Goal: Check status: Check status

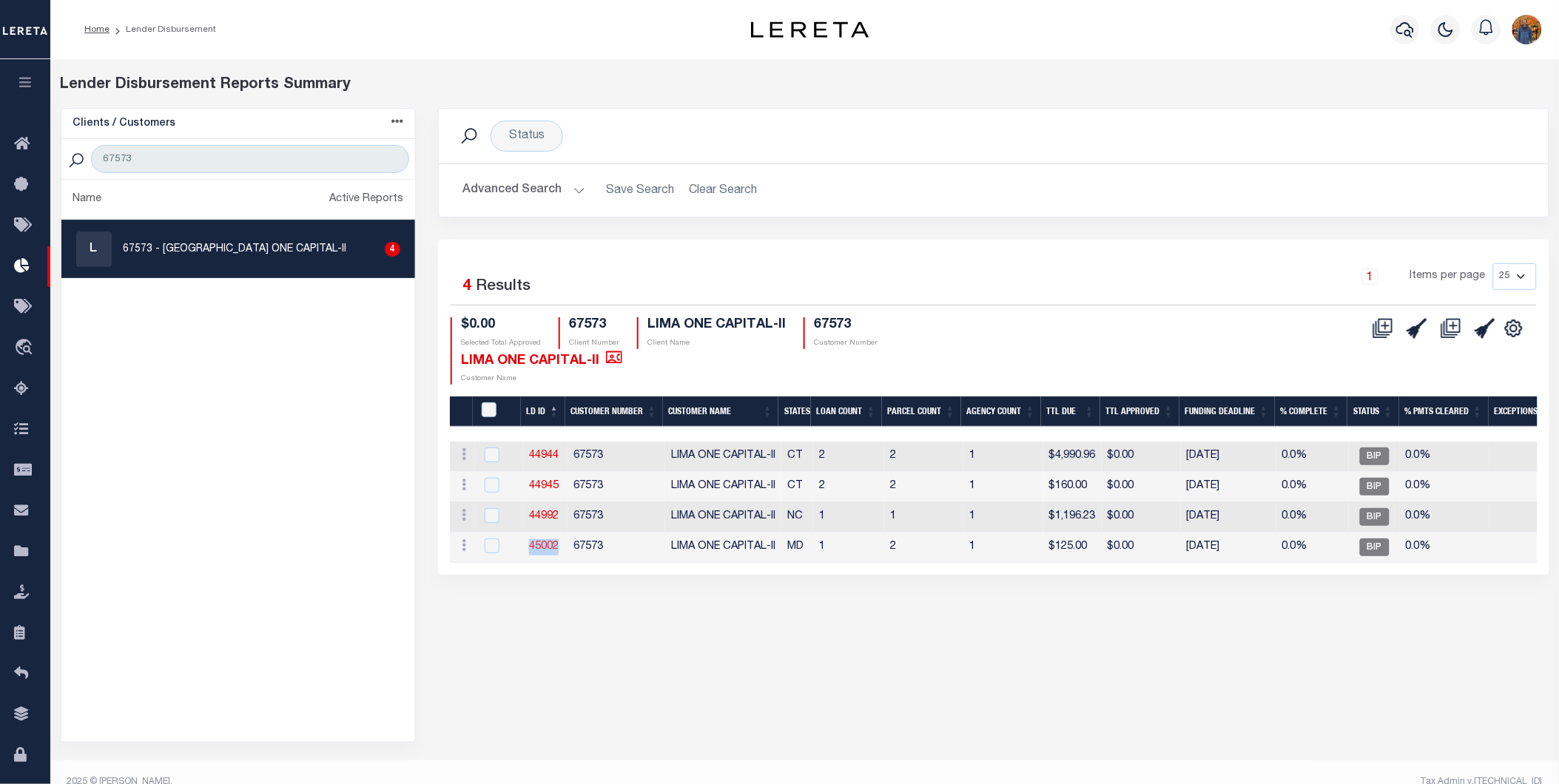
click at [541, 543] on link "45002" at bounding box center [544, 546] width 30 height 10
checkbox input "true"
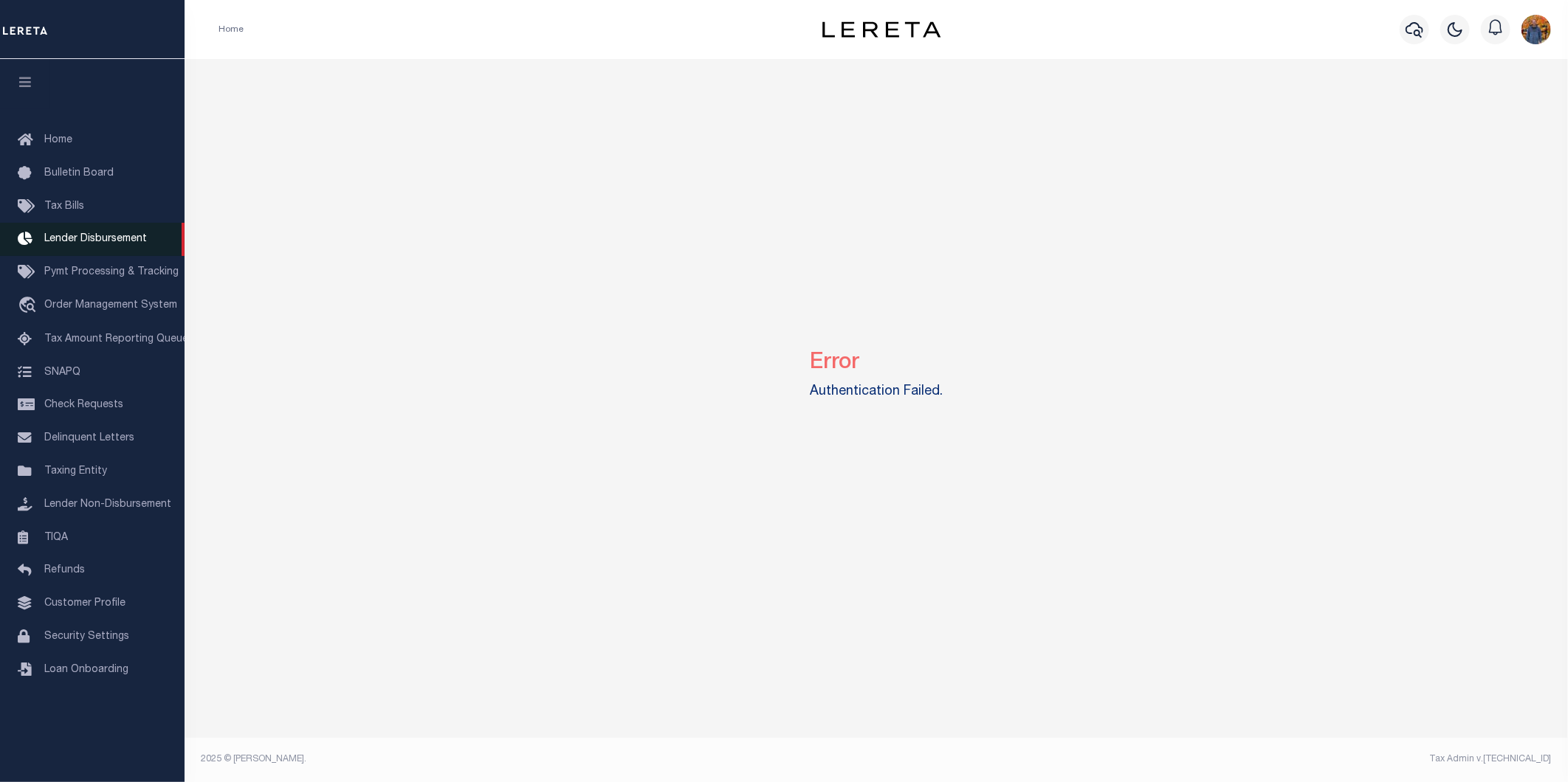
click at [82, 234] on span "Lender Disbursement" at bounding box center [95, 238] width 102 height 10
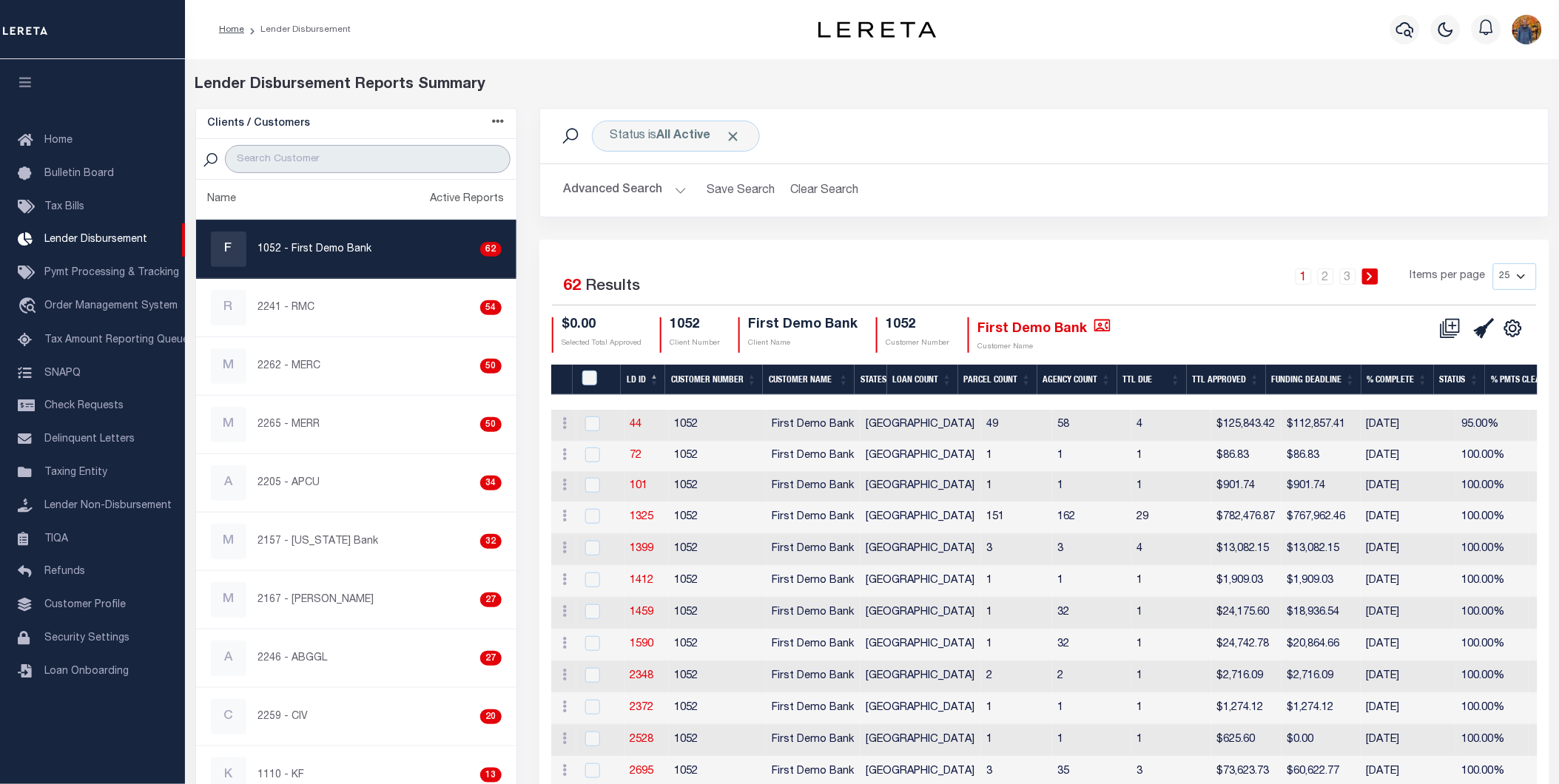
click at [320, 152] on input "search" at bounding box center [368, 159] width 285 height 28
type input "67573"
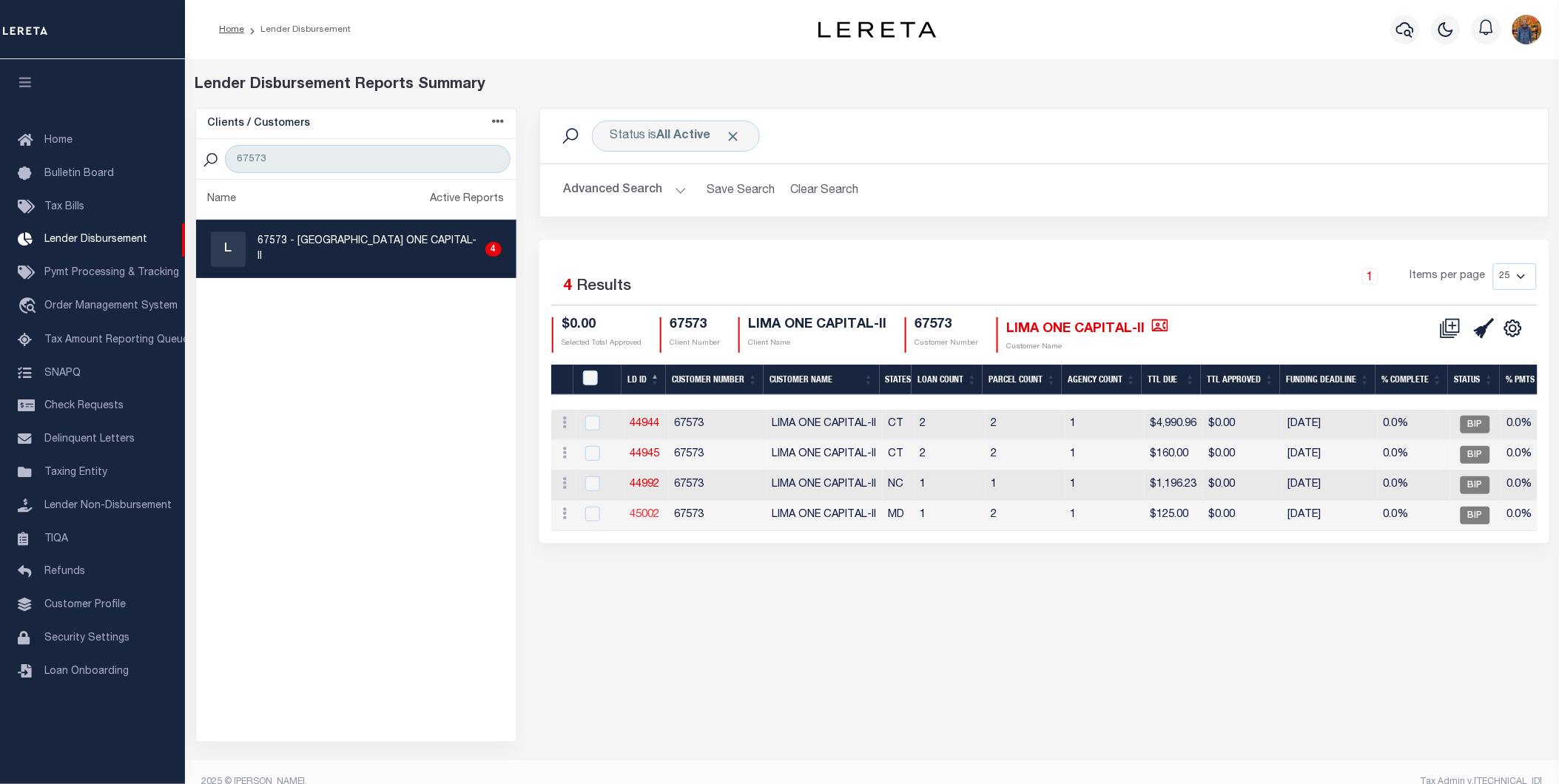
click at [643, 514] on link "45002" at bounding box center [645, 514] width 30 height 10
checkbox input "true"
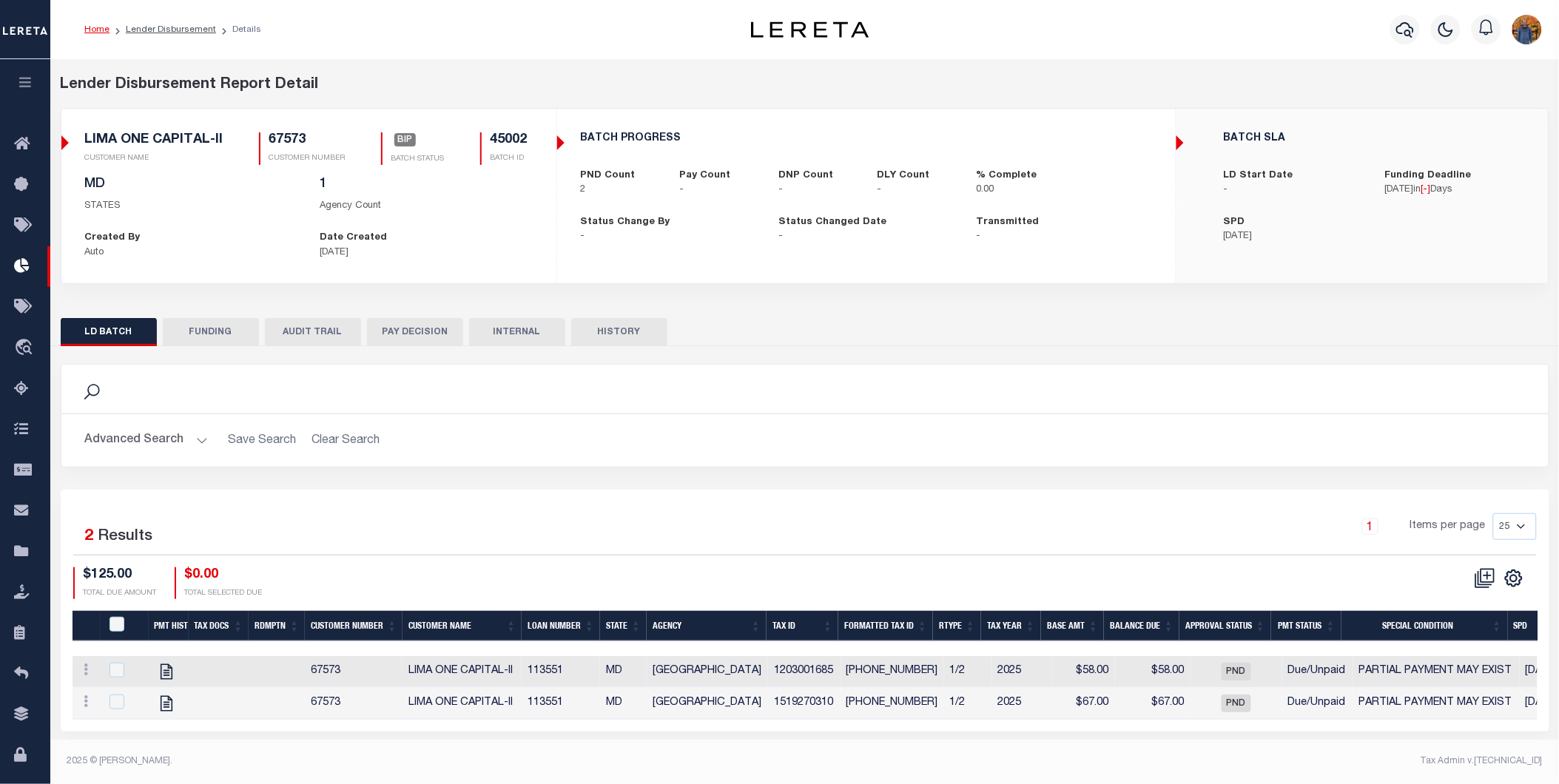
drag, startPoint x: 705, startPoint y: 738, endPoint x: 715, endPoint y: 739, distance: 10.0
click at [715, 731] on div "Selected 2 Results 1 Items per page 25 50 100 200 $125.00 $0.00" at bounding box center [805, 611] width 1488 height 241
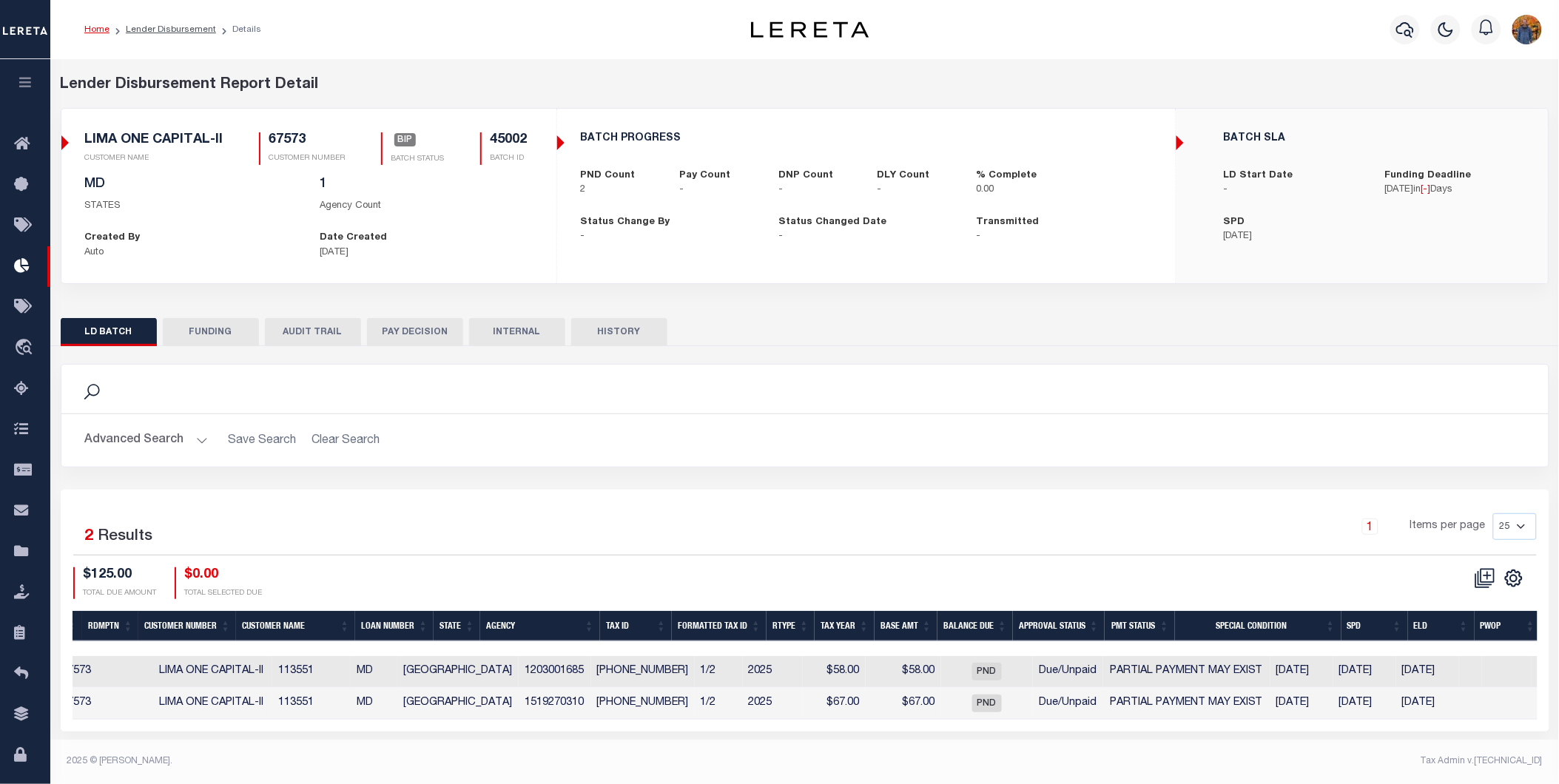
scroll to position [0, 250]
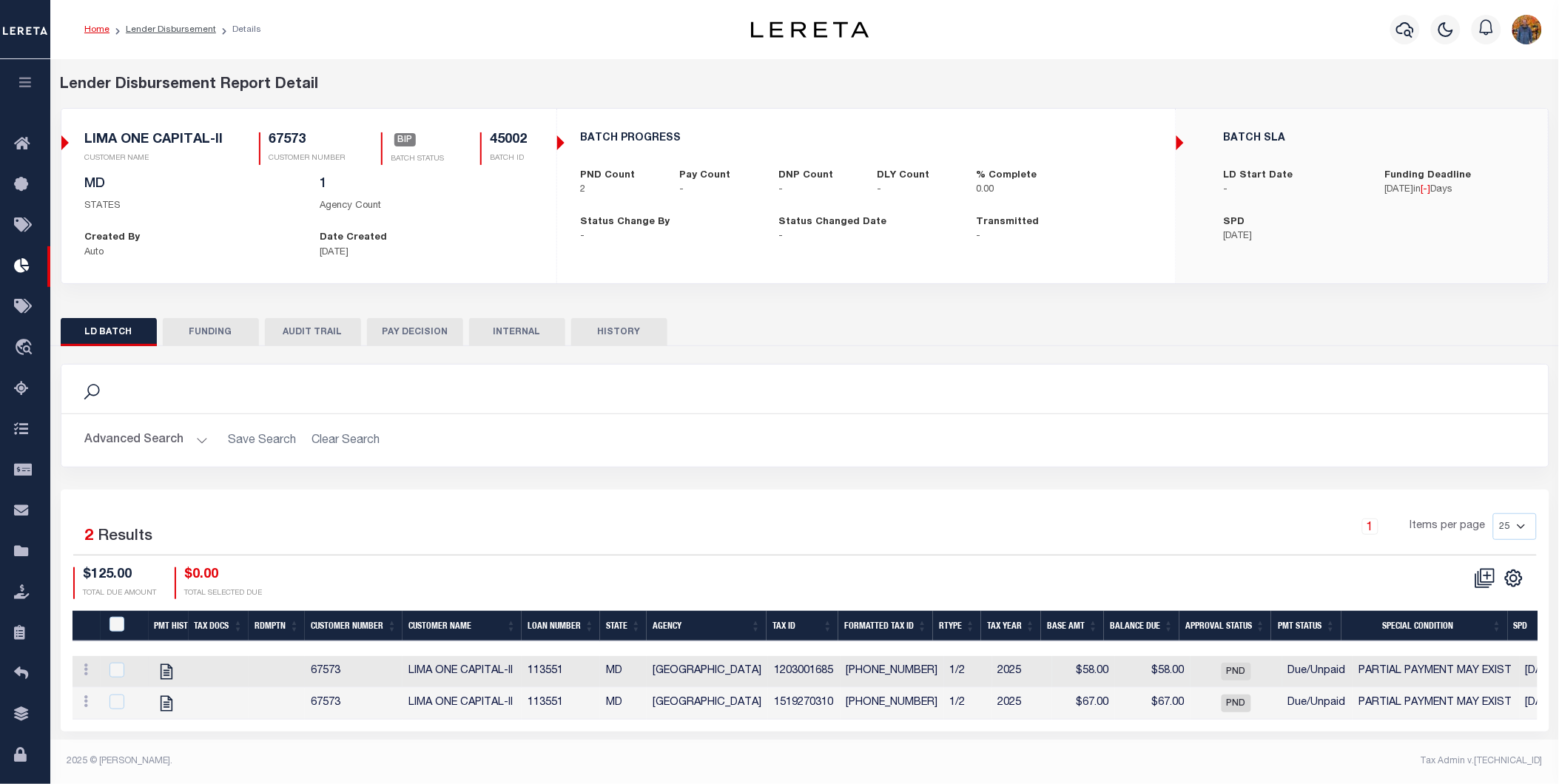
click at [83, 681] on div "View Tax Line Detail View Accutax Payment History" at bounding box center [86, 672] width 16 height 18
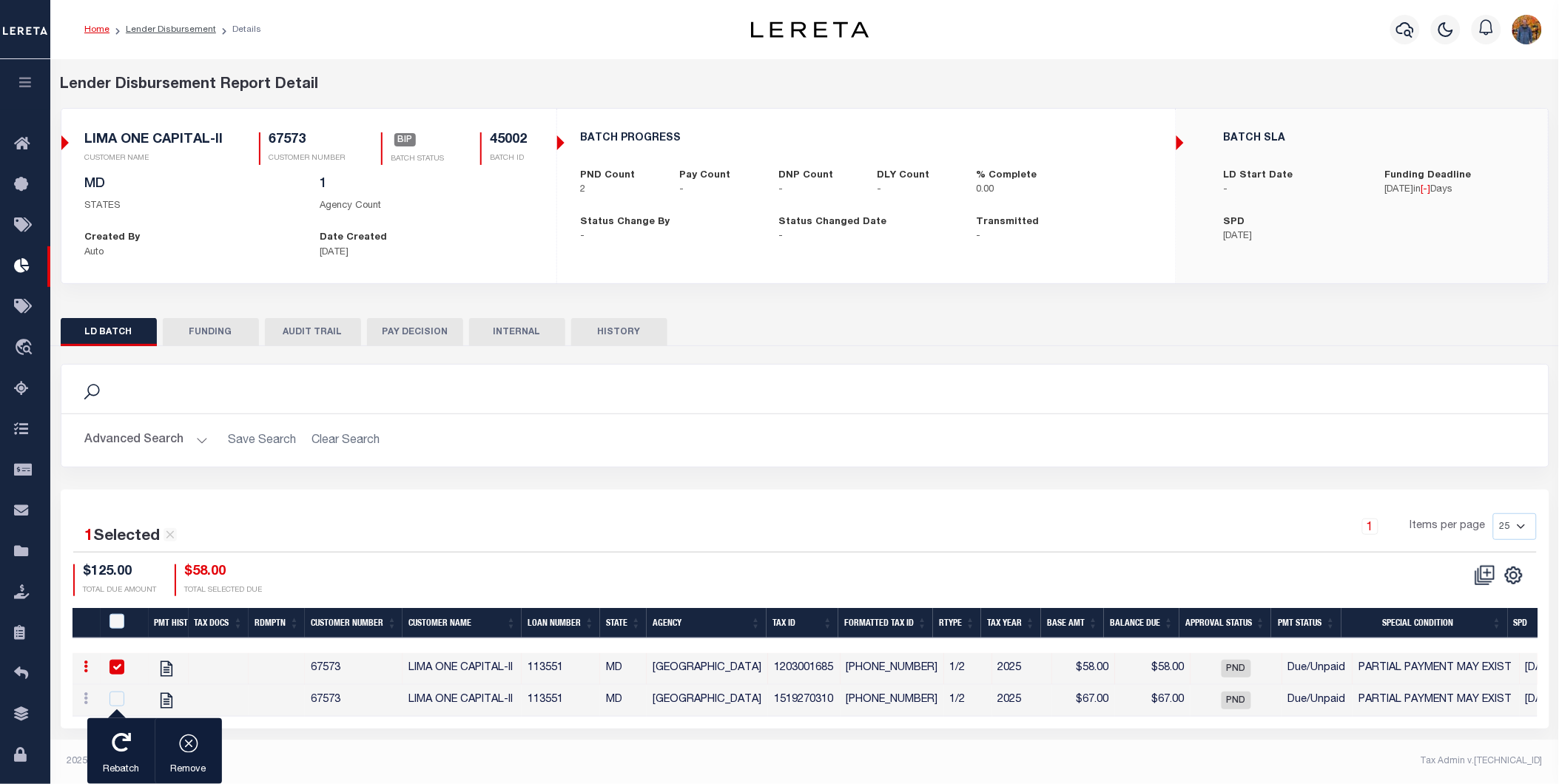
click at [112, 669] on input "checkbox" at bounding box center [117, 667] width 15 height 15
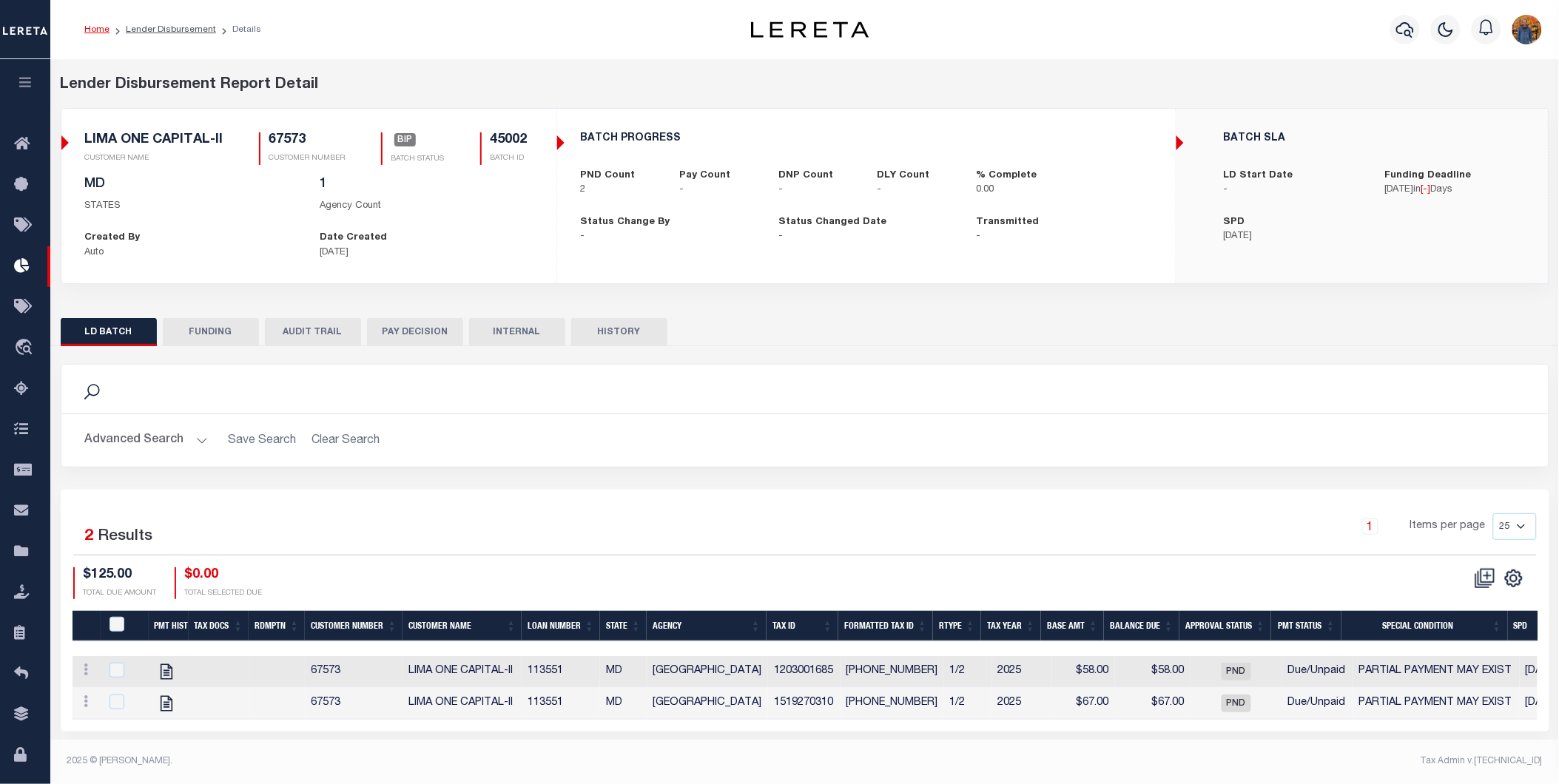
drag, startPoint x: 368, startPoint y: 727, endPoint x: 250, endPoint y: 507, distance: 249.6
click at [250, 507] on div "1 Selected 2 Results 1 Items per page 25 50 100 200 $125.00 $0.00" at bounding box center [805, 611] width 1488 height 241
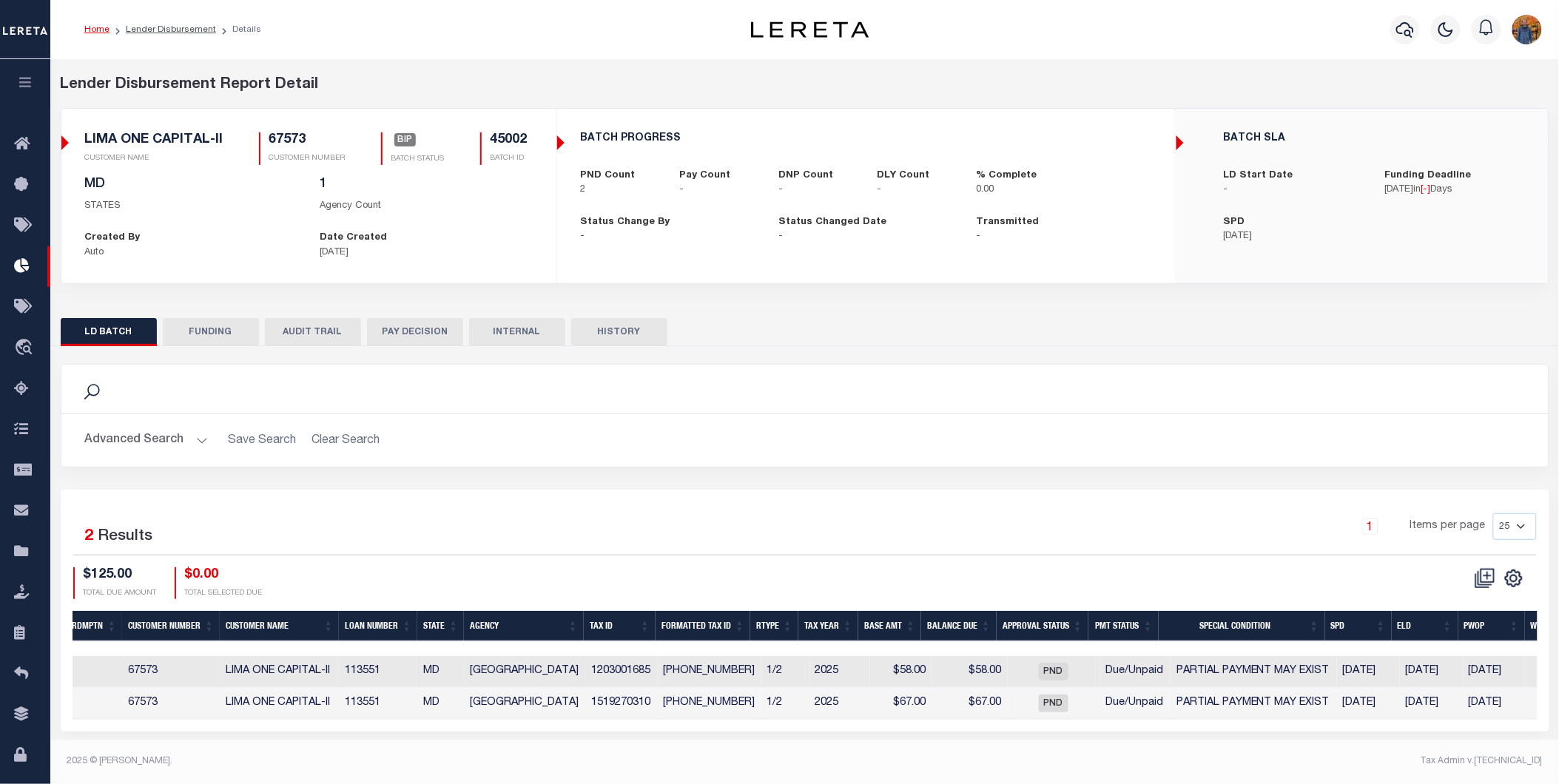
scroll to position [0, 56]
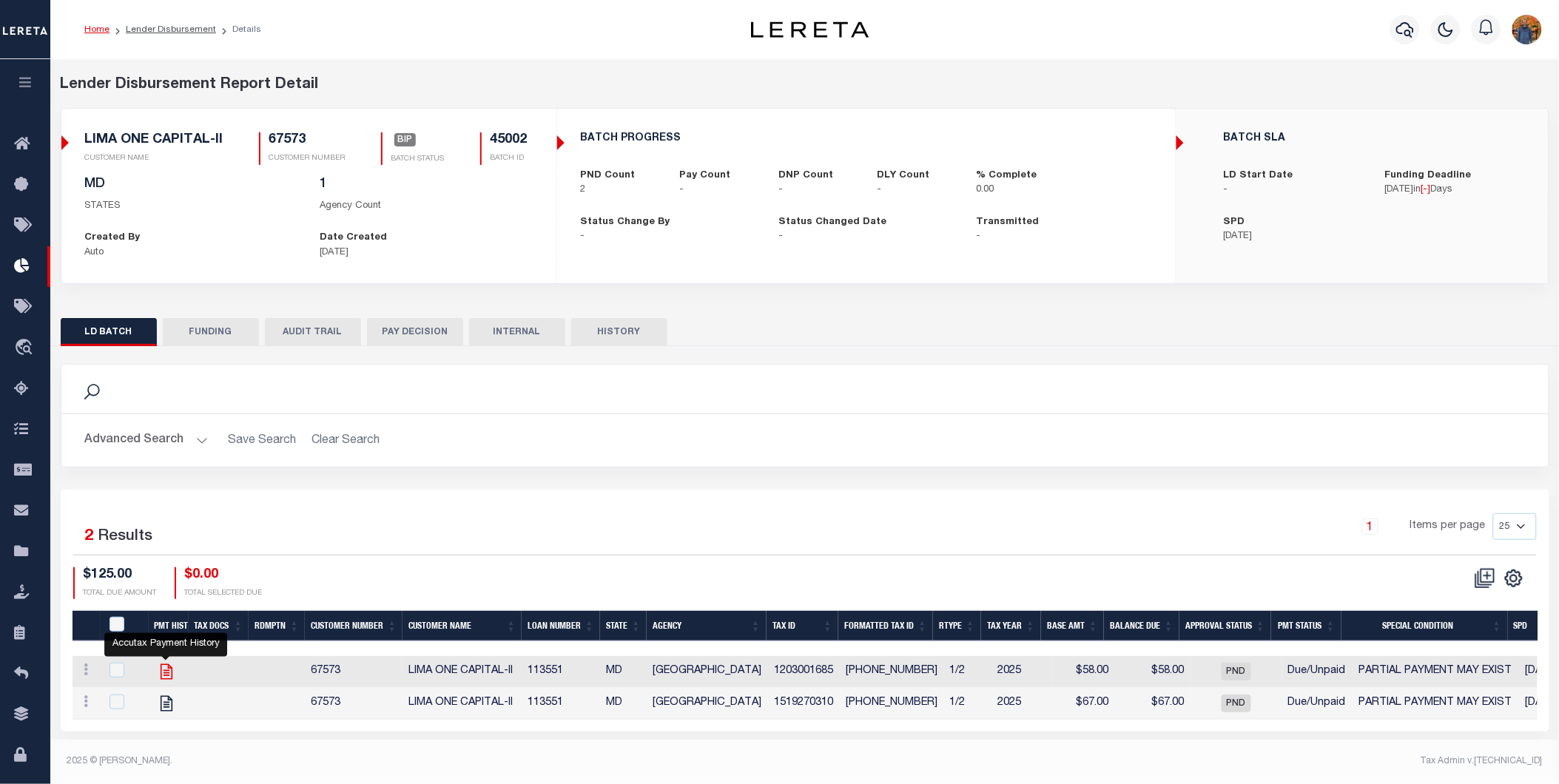
click at [165, 671] on icon "" at bounding box center [165, 671] width 12 height 15
checkbox input "true"
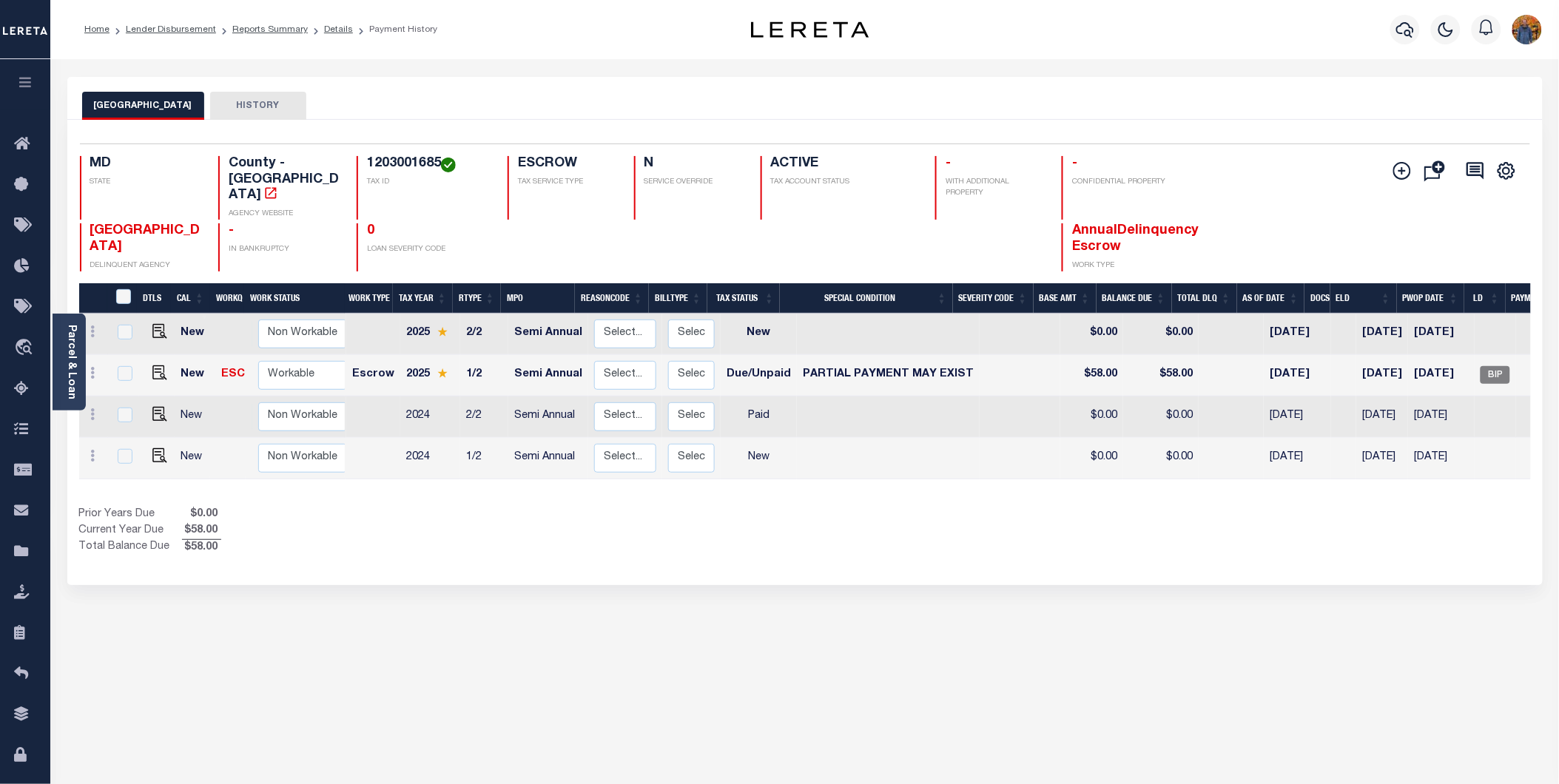
click at [240, 105] on button "HISTORY" at bounding box center [259, 105] width 96 height 28
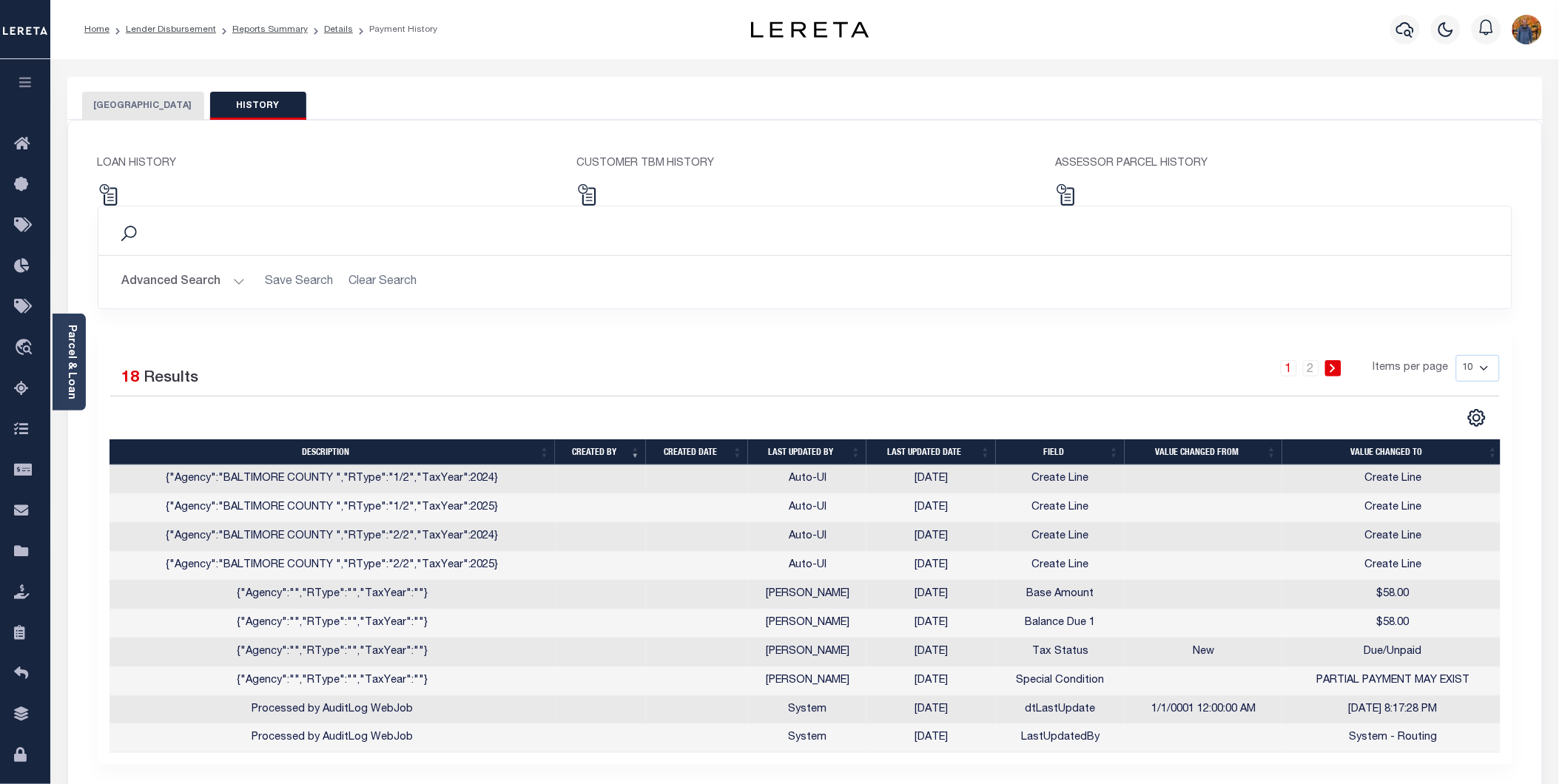
click at [130, 103] on button "[GEOGRAPHIC_DATA]" at bounding box center [143, 105] width 123 height 28
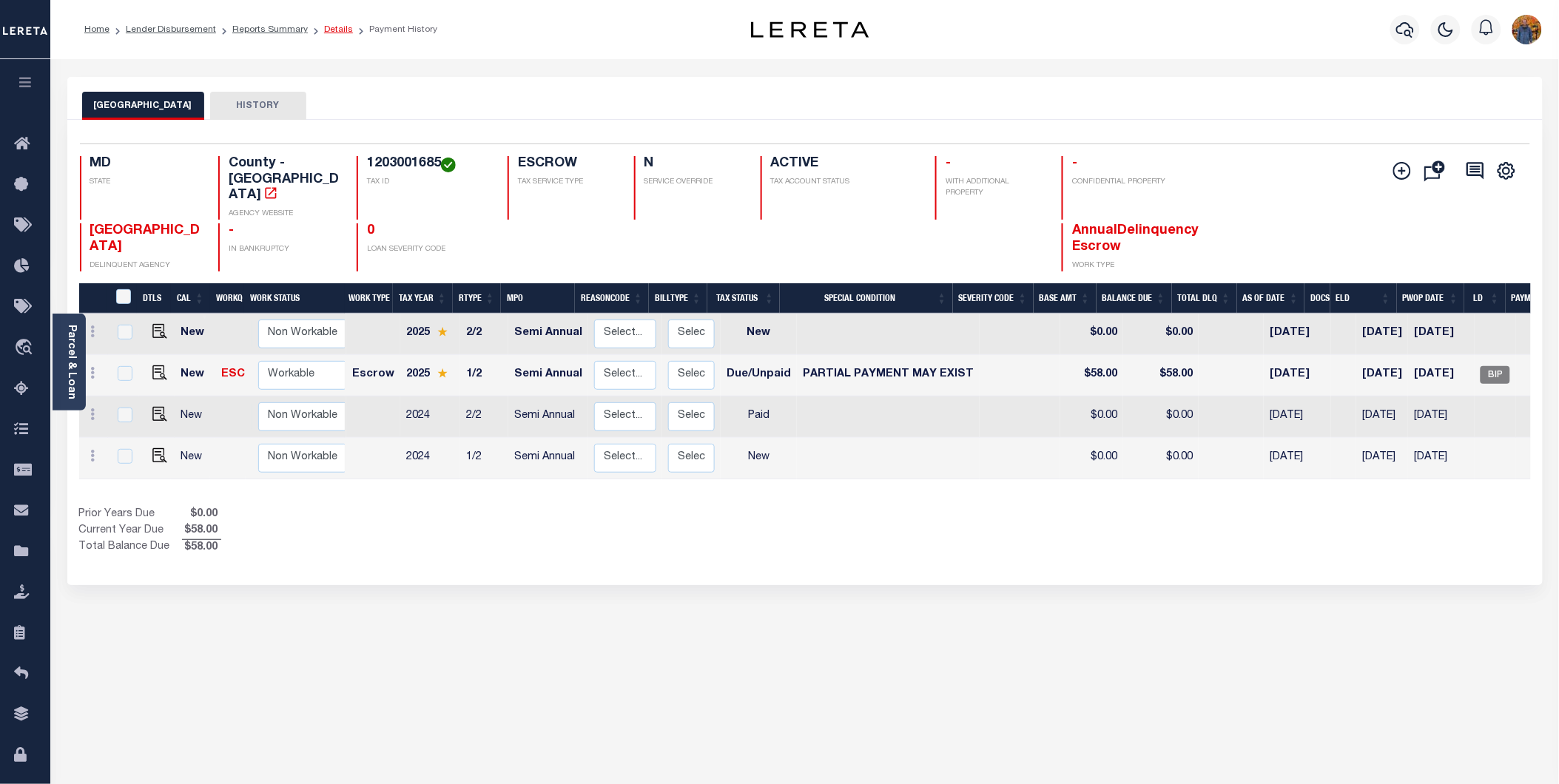
click at [330, 25] on link "Details" at bounding box center [338, 30] width 29 height 9
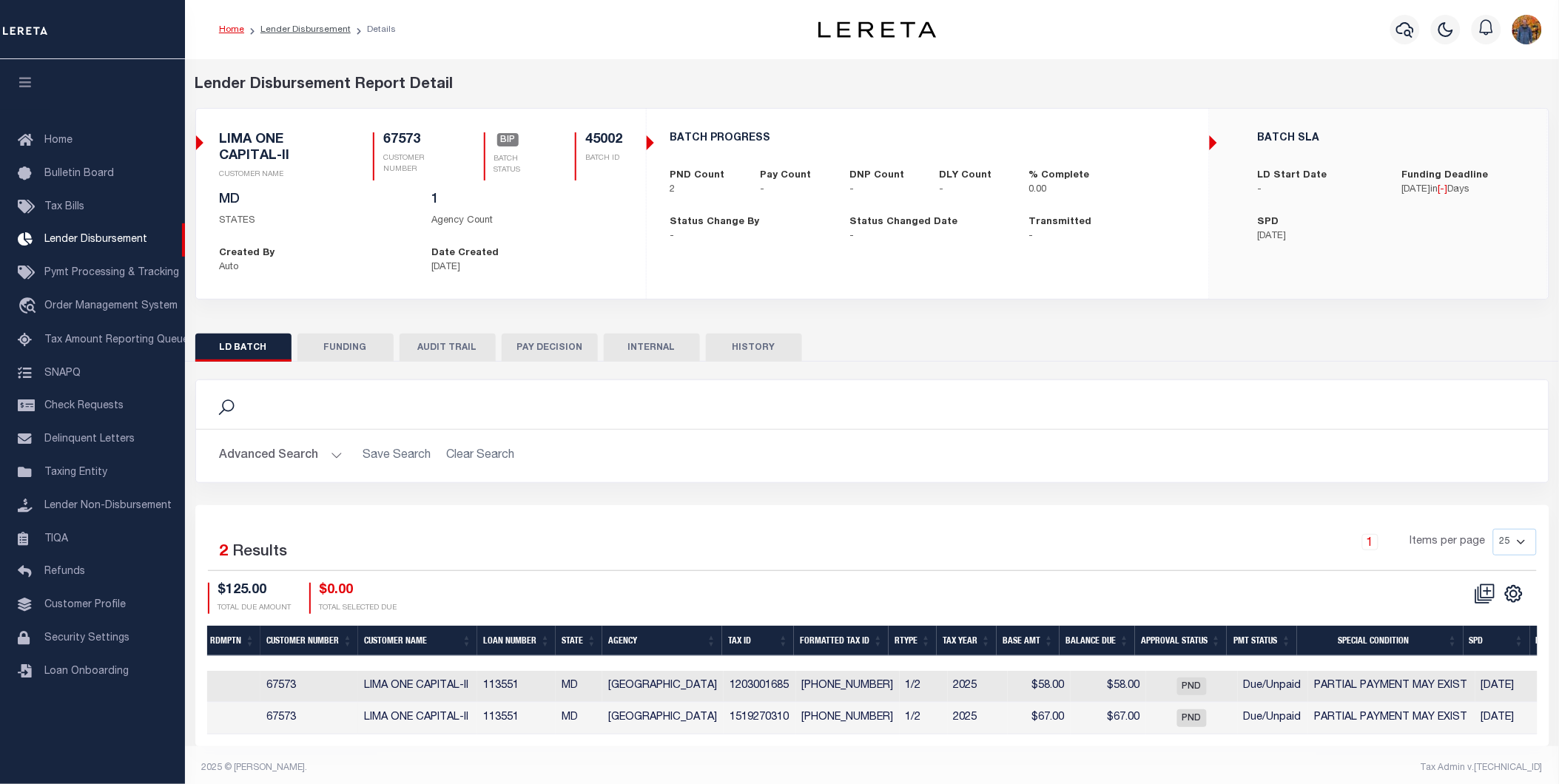
scroll to position [0, 299]
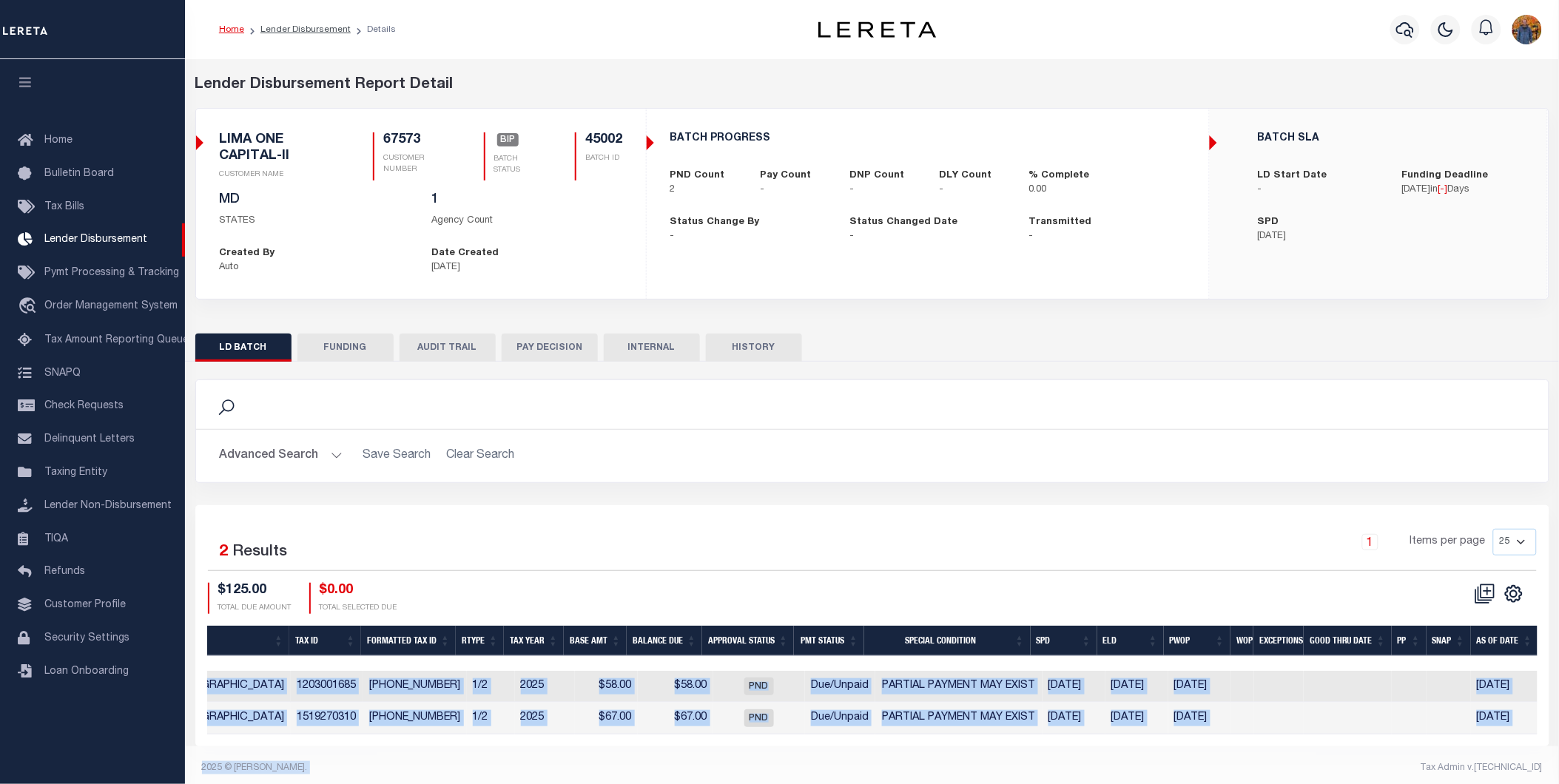
drag, startPoint x: 1052, startPoint y: 748, endPoint x: 1006, endPoint y: 760, distance: 47.5
click at [997, 768] on div "Lender Disbursement Reports Summary Clients / Customers Customers asc Customers…" at bounding box center [872, 425] width 1374 height 731
drag, startPoint x: 1000, startPoint y: 758, endPoint x: 728, endPoint y: 764, distance: 272.1
click at [728, 764] on div "Lender Disbursement Reports Summary Clients / Customers Customers asc Customers…" at bounding box center [872, 425] width 1374 height 731
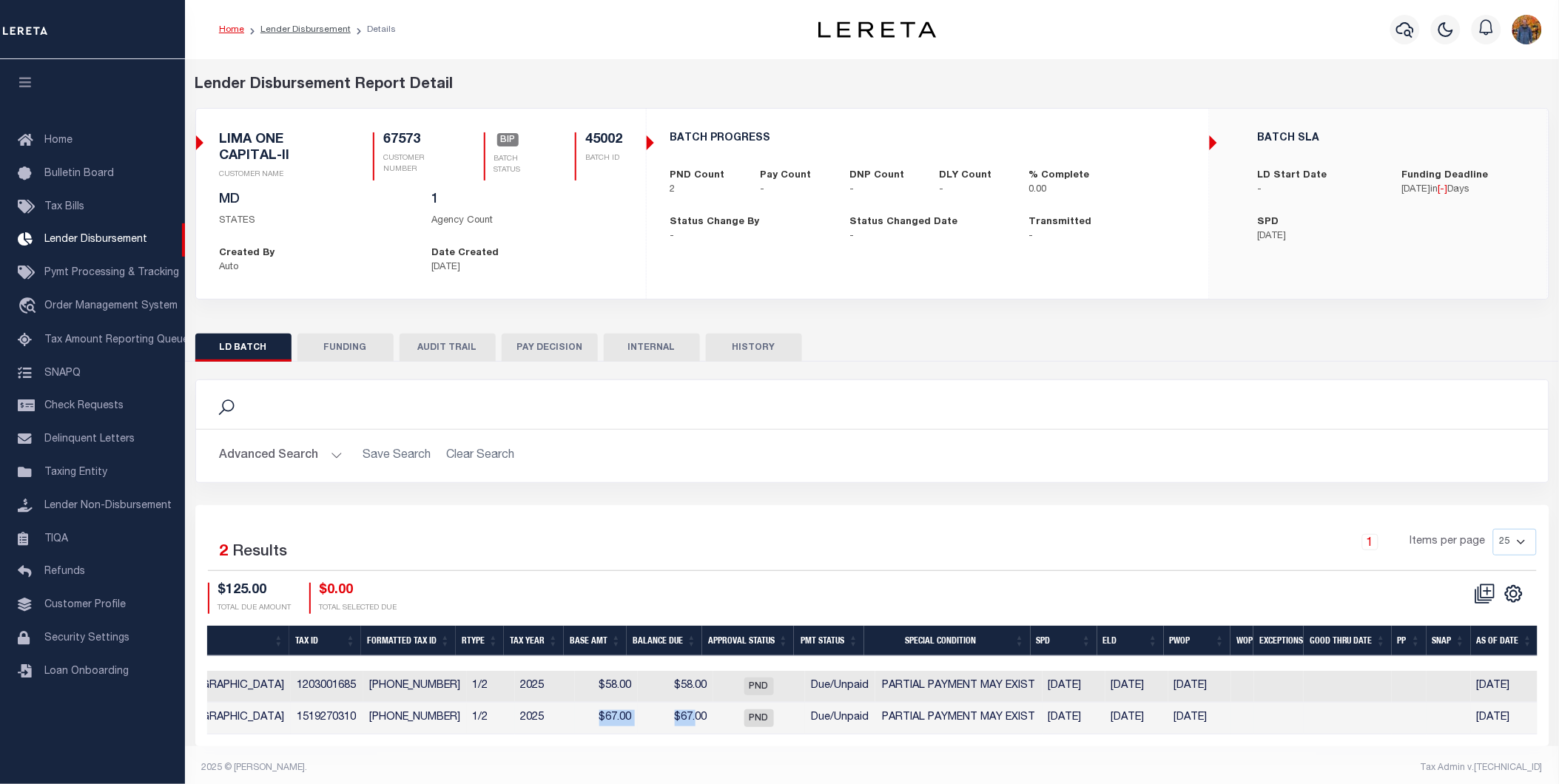
drag, startPoint x: 683, startPoint y: 725, endPoint x: 554, endPoint y: 722, distance: 129.0
click at [554, 722] on tr "View Tax Line Detail View Accutax Payment History 67573 LIMA ONE CAPITAL-II 113…" at bounding box center [567, 719] width 1944 height 32
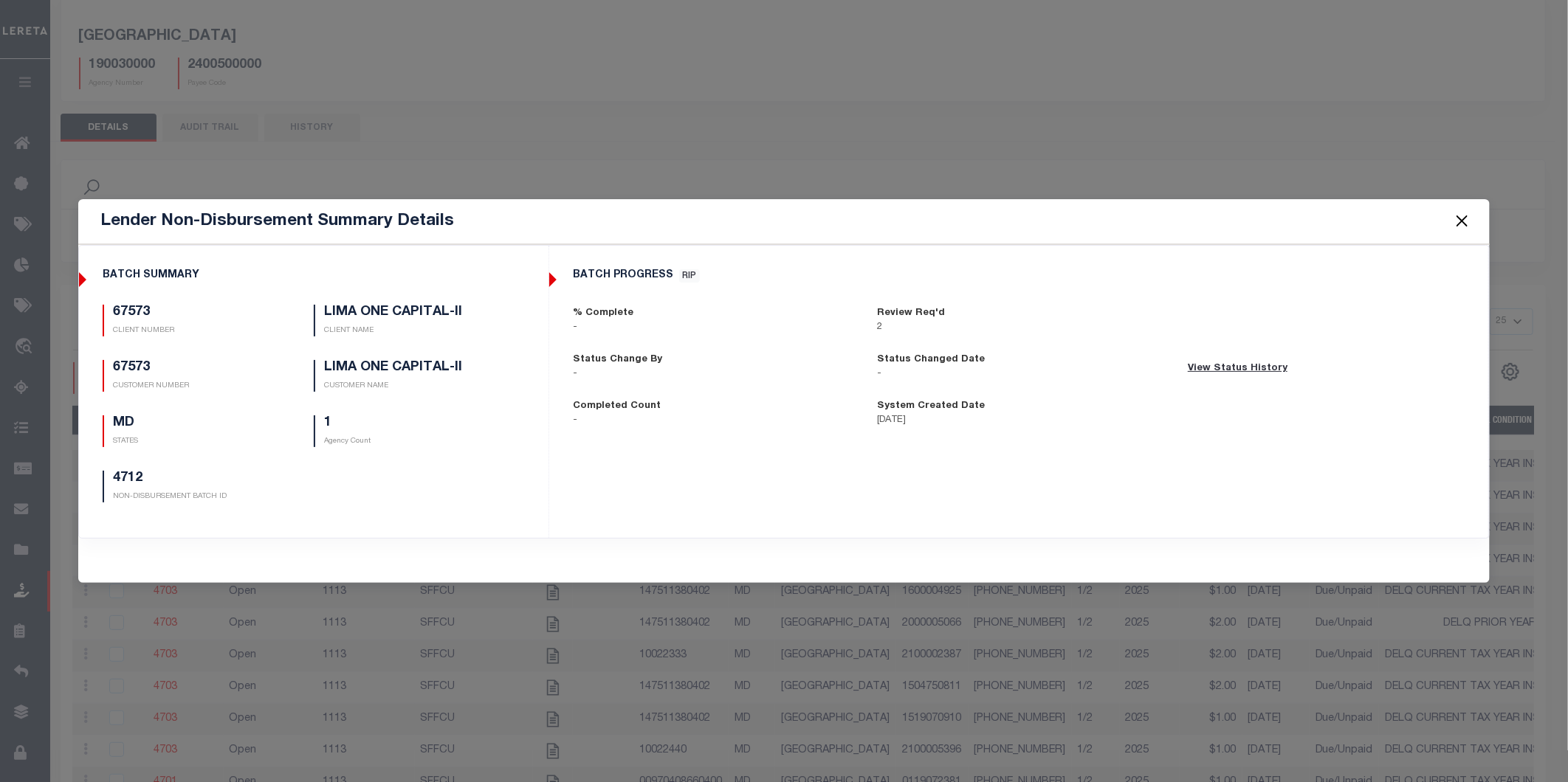
scroll to position [82, 0]
